Goal: Information Seeking & Learning: Learn about a topic

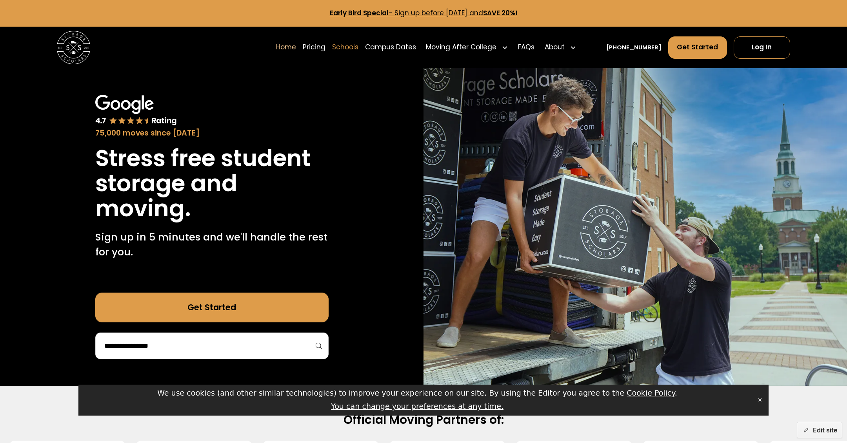
click at [358, 46] on link "Schools" at bounding box center [345, 48] width 26 height 24
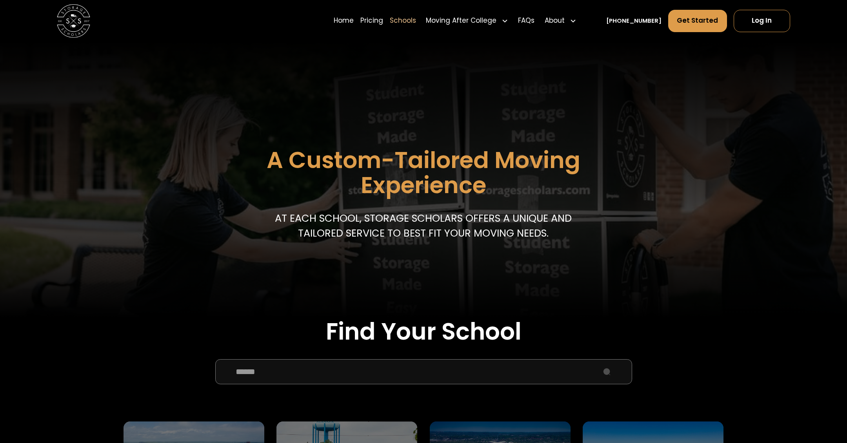
click at [320, 376] on input "School Select Form" at bounding box center [423, 371] width 417 height 25
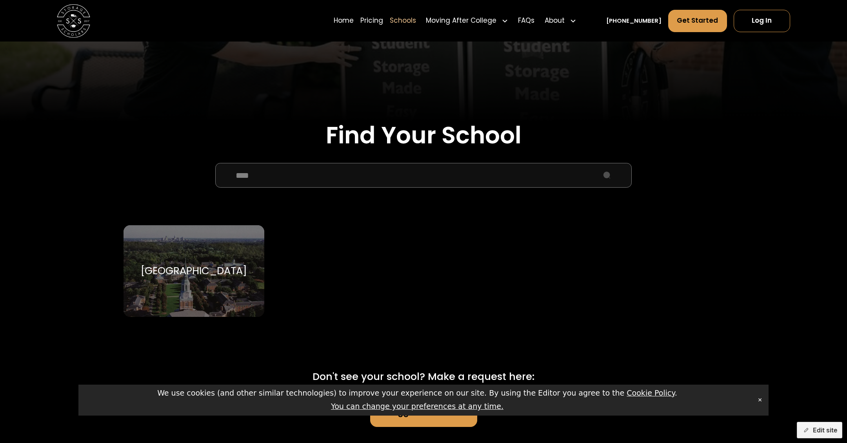
scroll to position [210, 0]
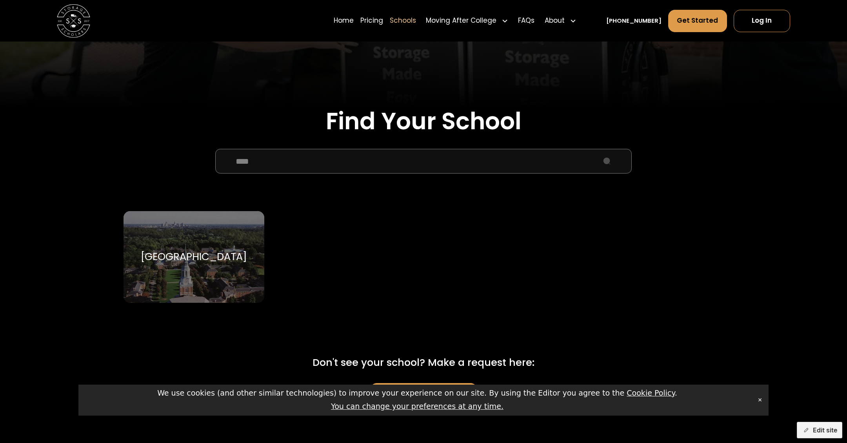
type input "****"
click at [174, 252] on div "[GEOGRAPHIC_DATA]" at bounding box center [194, 257] width 106 height 13
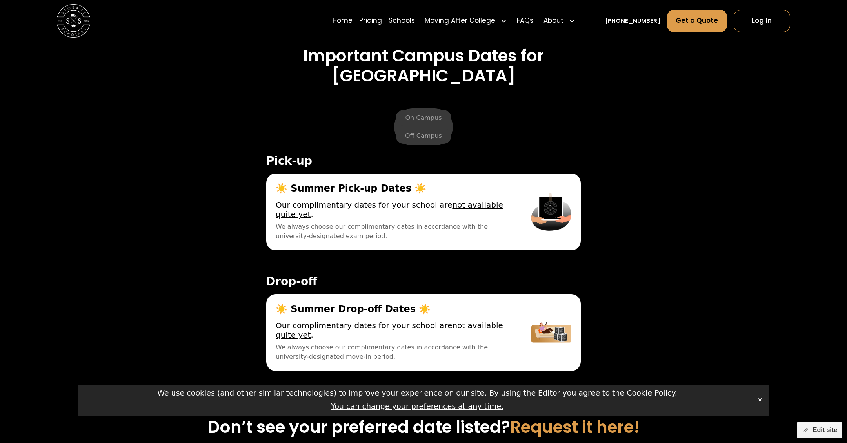
scroll to position [2975, 0]
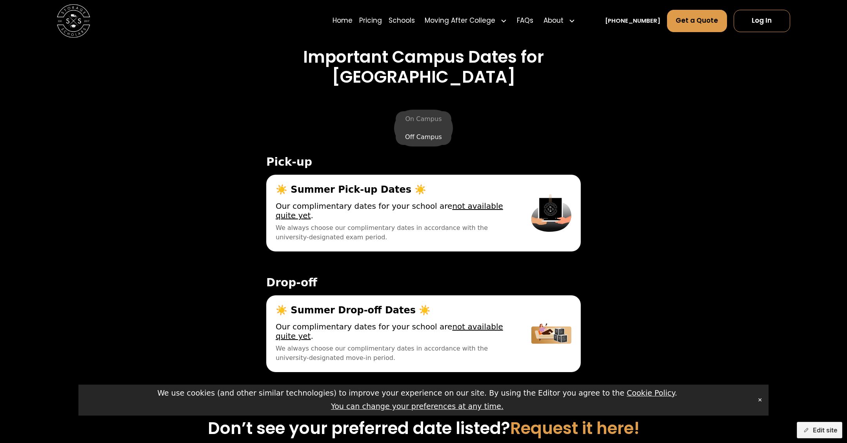
click at [418, 136] on label "Off Campus" at bounding box center [423, 137] width 56 height 16
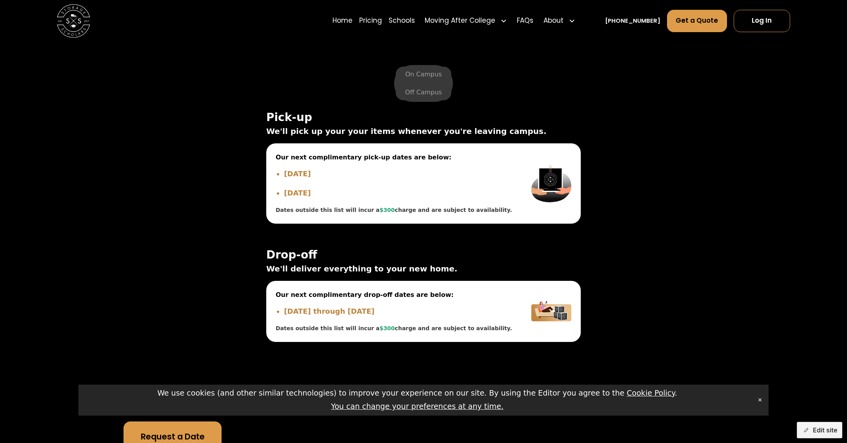
scroll to position [3001, 0]
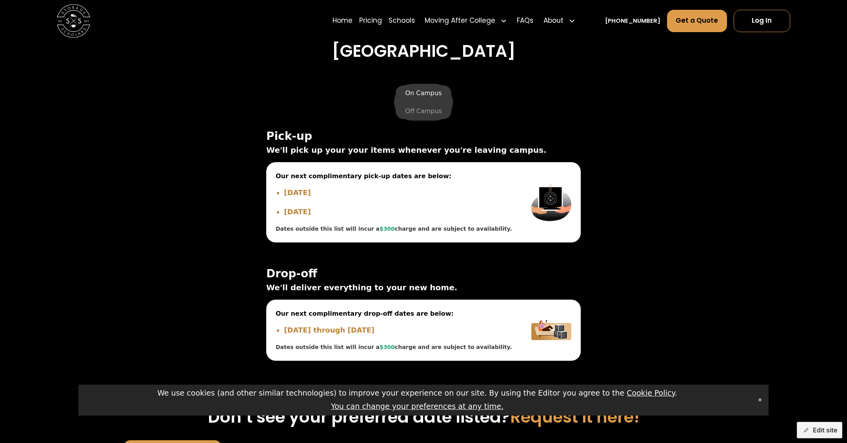
click at [417, 92] on label "On Campus" at bounding box center [422, 93] width 55 height 16
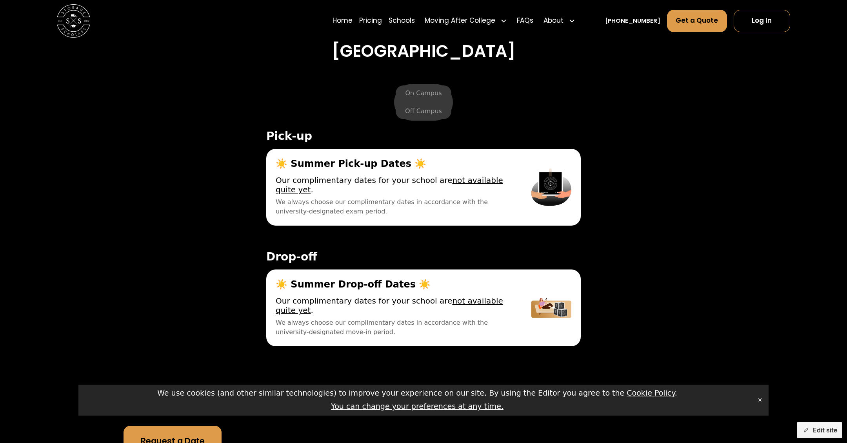
scroll to position [2952, 0]
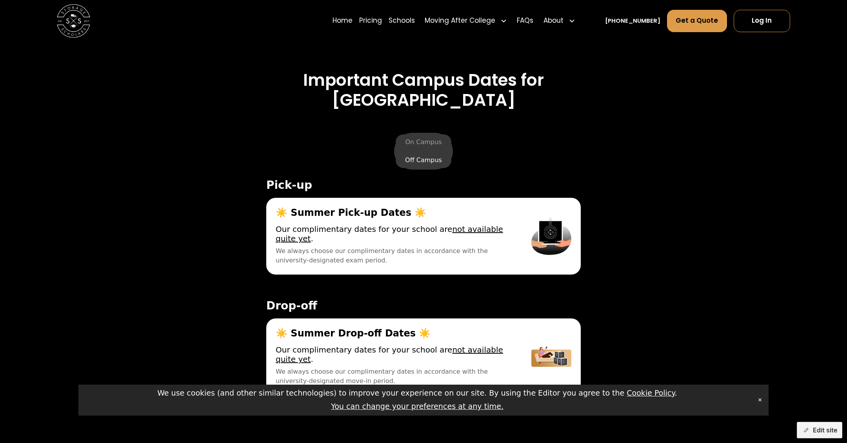
click at [416, 158] on label "Off Campus" at bounding box center [423, 160] width 56 height 16
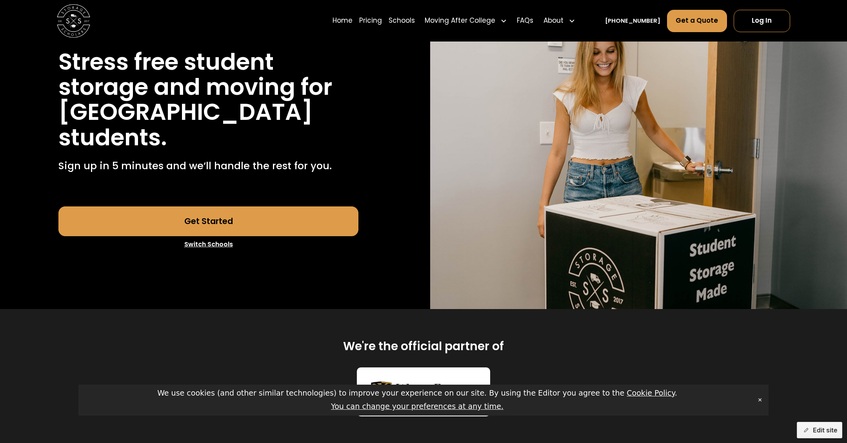
scroll to position [0, 0]
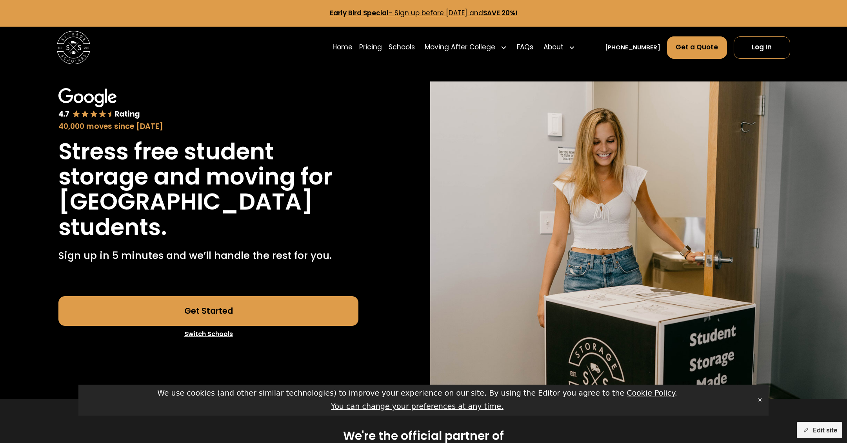
click at [220, 337] on link "Switch Schools" at bounding box center [208, 334] width 300 height 16
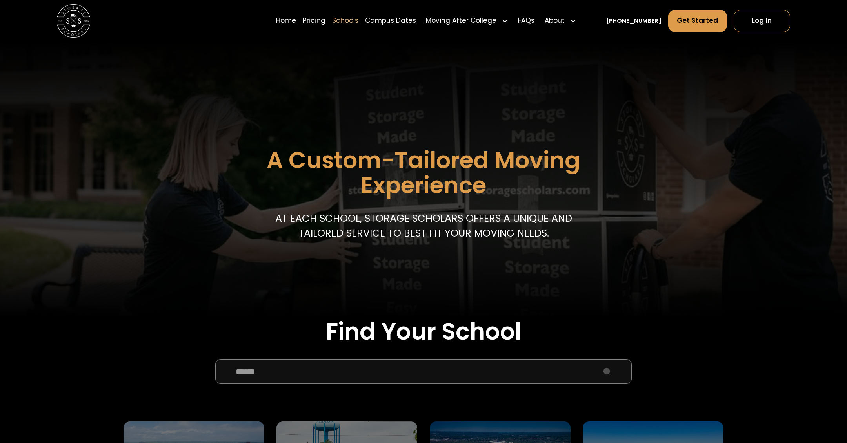
scroll to position [154, 0]
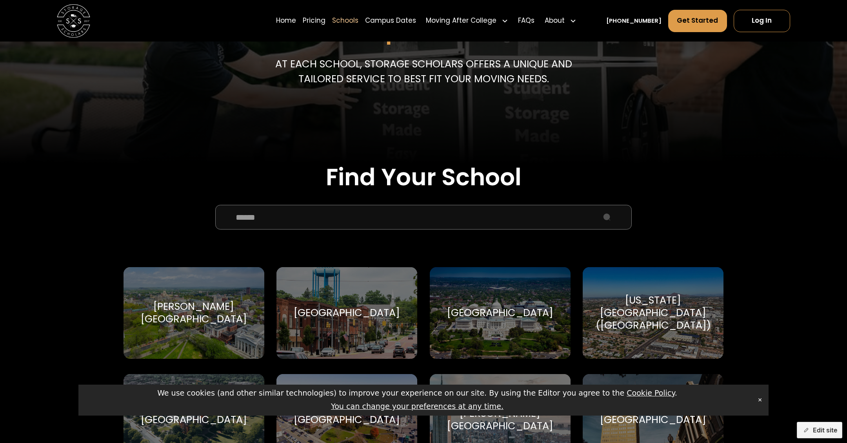
click at [493, 309] on div "[GEOGRAPHIC_DATA]" at bounding box center [500, 313] width 106 height 13
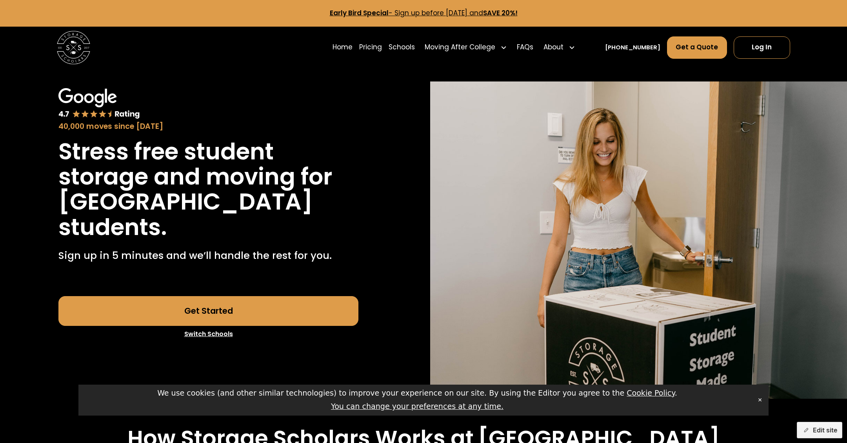
click at [219, 333] on link "Switch Schools" at bounding box center [208, 334] width 300 height 16
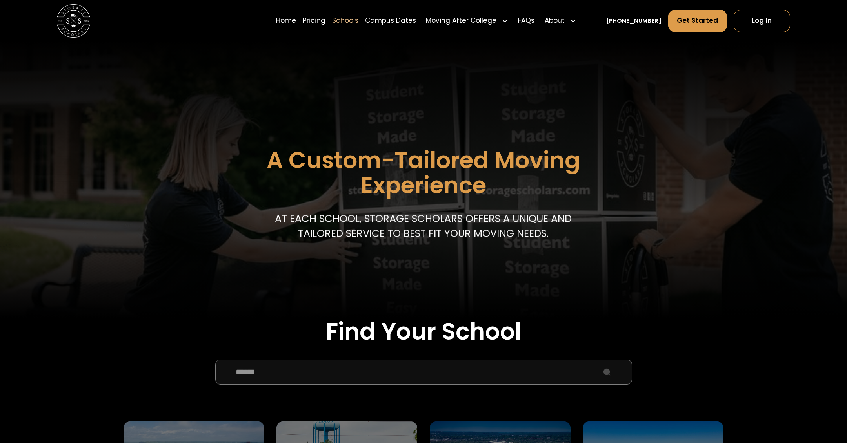
scroll to position [363, 0]
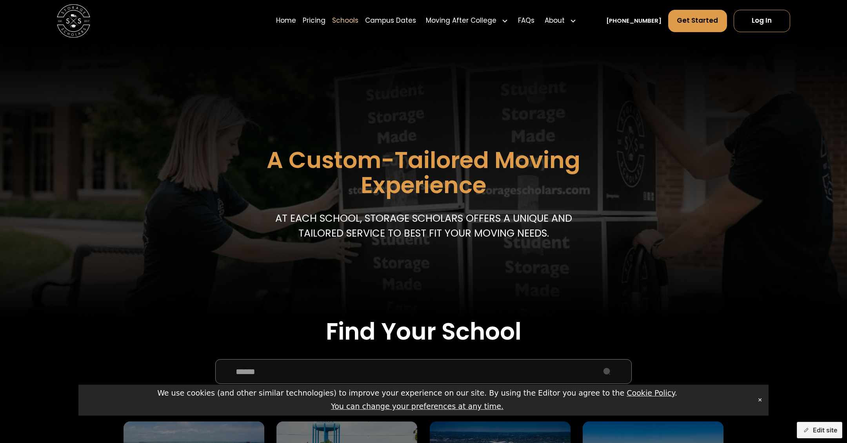
click at [304, 377] on input "School Select Form" at bounding box center [423, 371] width 417 height 25
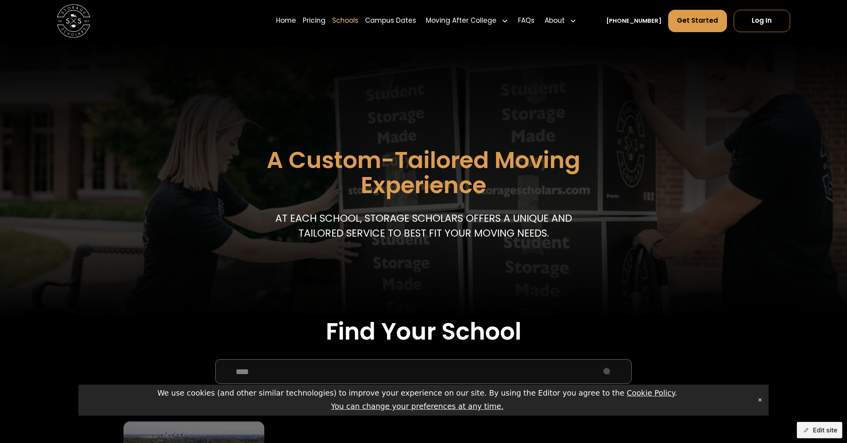
scroll to position [125, 0]
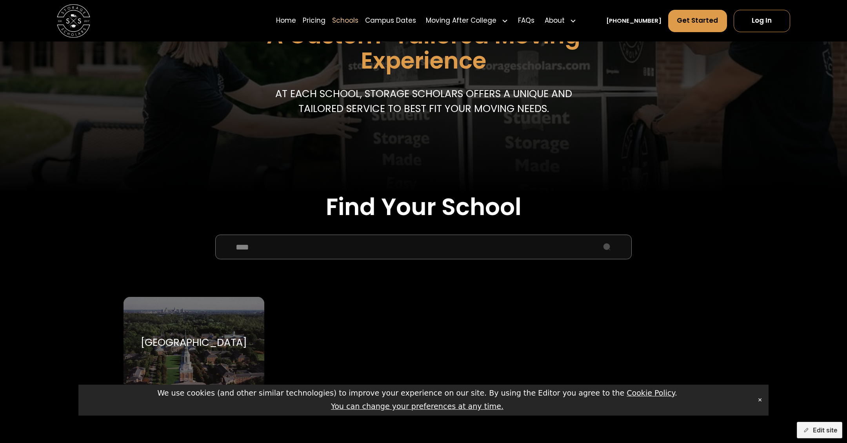
type input "****"
click at [185, 338] on div "[GEOGRAPHIC_DATA]" at bounding box center [194, 343] width 106 height 13
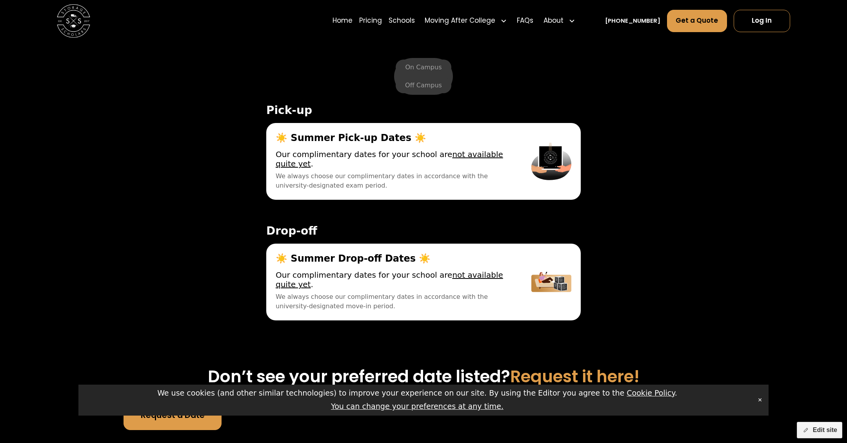
scroll to position [3008, 0]
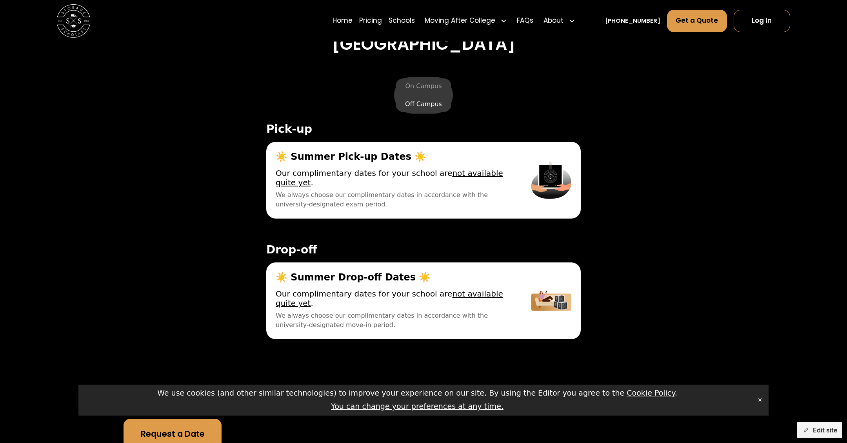
click at [420, 102] on label "Off Campus" at bounding box center [423, 104] width 56 height 16
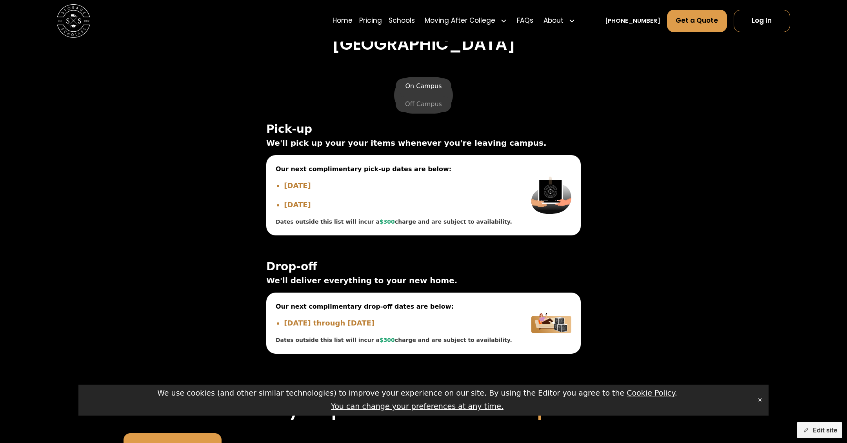
click at [421, 83] on label "On Campus" at bounding box center [422, 86] width 55 height 16
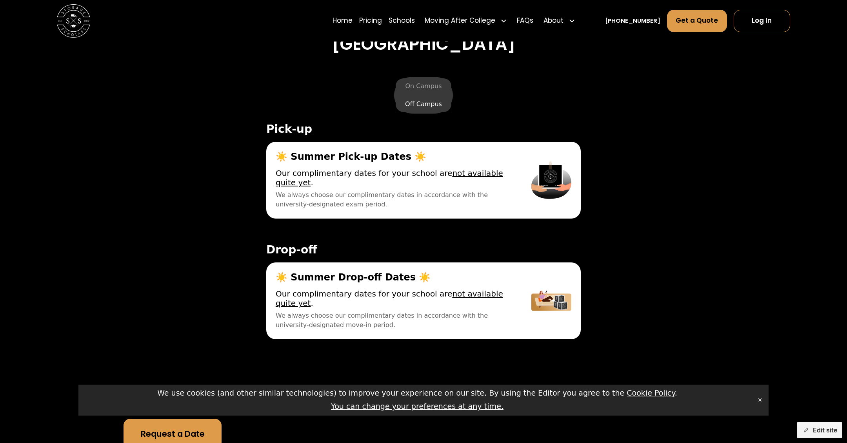
click at [424, 103] on label "Off Campus" at bounding box center [423, 104] width 56 height 16
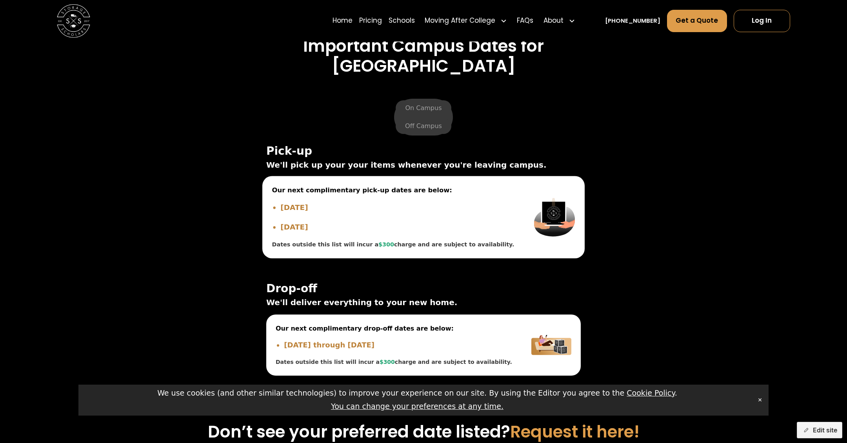
scroll to position [2975, 0]
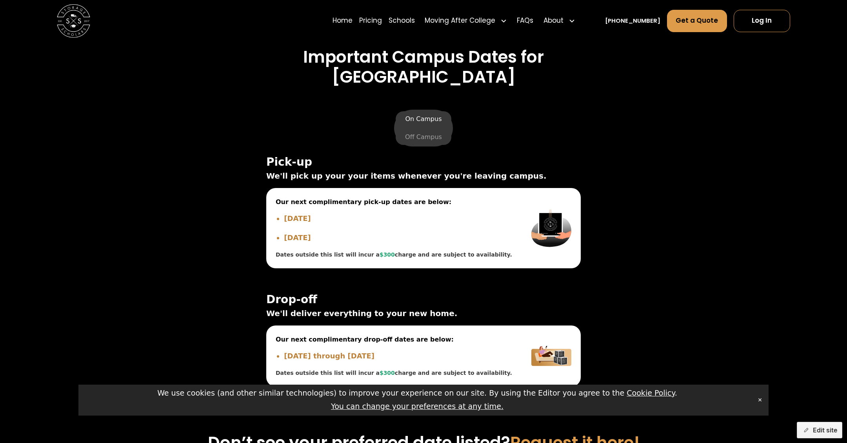
click at [425, 116] on label "On Campus" at bounding box center [422, 119] width 55 height 16
